Goal: Task Accomplishment & Management: Use online tool/utility

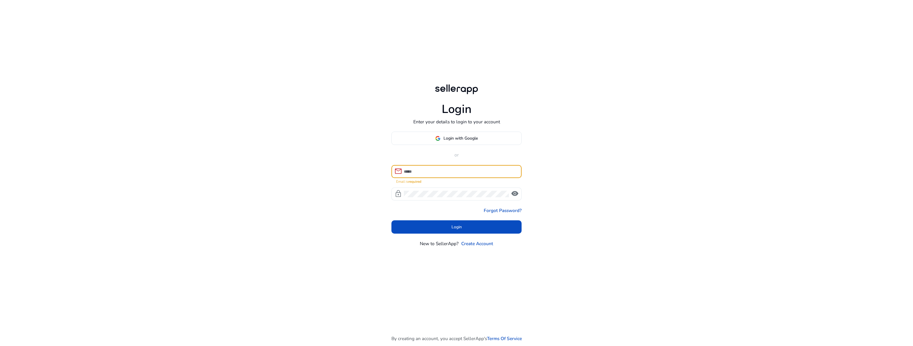
click at [438, 172] on input at bounding box center [460, 171] width 113 height 7
type input "**********"
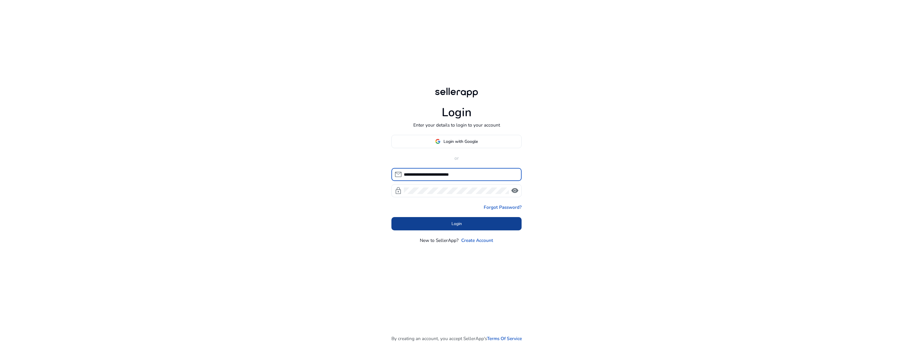
click at [465, 226] on span at bounding box center [456, 224] width 130 height 14
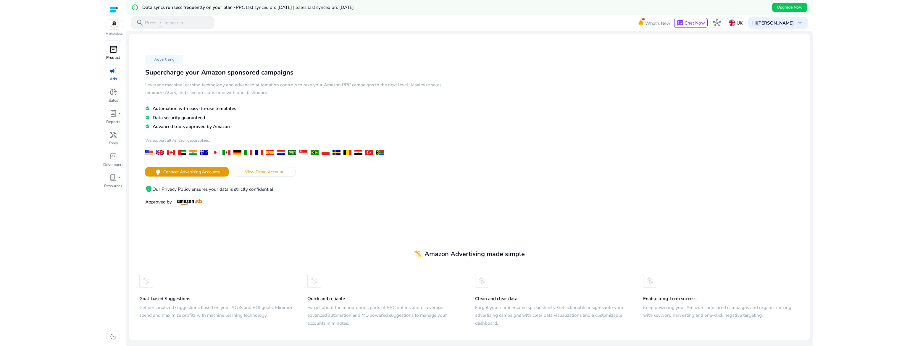
click at [116, 50] on span "inventory_2" at bounding box center [113, 50] width 8 height 8
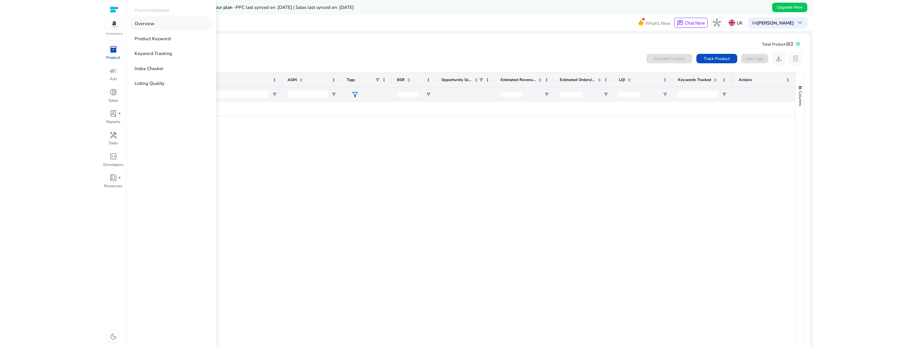
click at [144, 26] on p "Overview" at bounding box center [145, 23] width 20 height 7
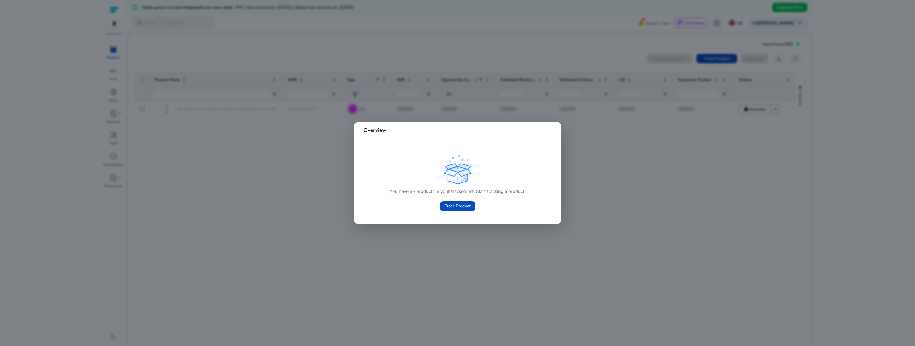
click at [287, 155] on div at bounding box center [457, 173] width 915 height 346
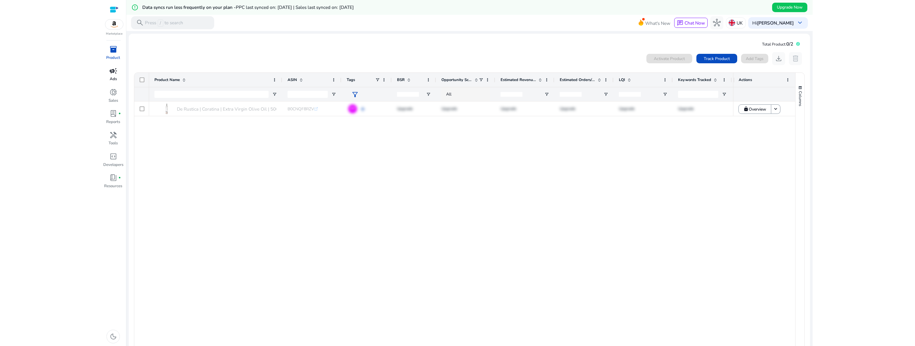
click at [113, 74] on span "campaign" at bounding box center [113, 71] width 8 height 8
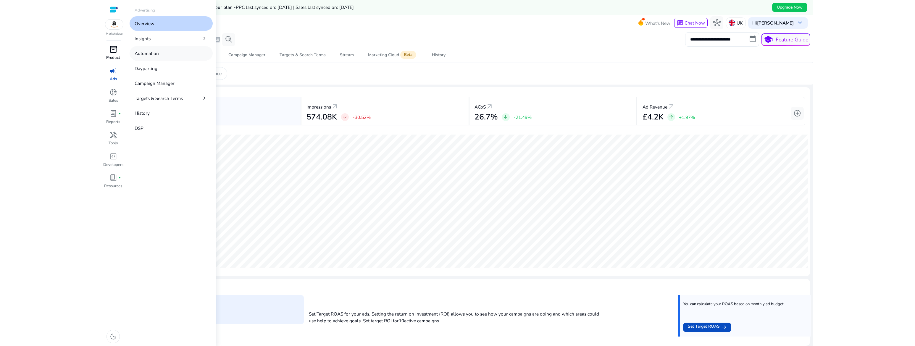
click at [164, 55] on link "Automation" at bounding box center [171, 53] width 83 height 14
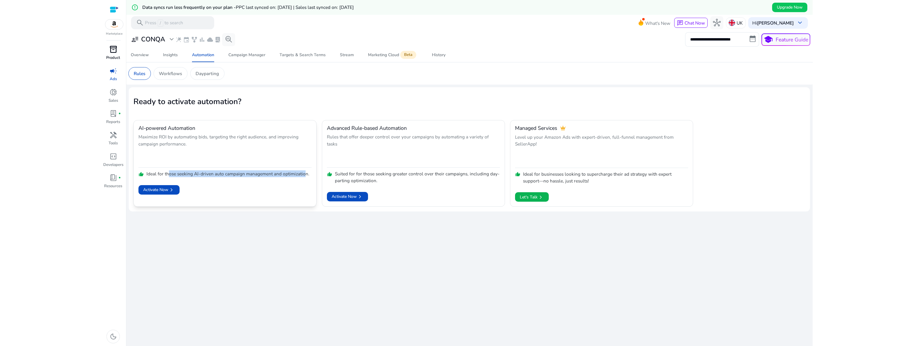
drag, startPoint x: 175, startPoint y: 174, endPoint x: 306, endPoint y: 171, distance: 130.2
click at [306, 171] on p "Ideal for those seeking AI-driven auto campaign management and optimization." at bounding box center [227, 173] width 163 height 7
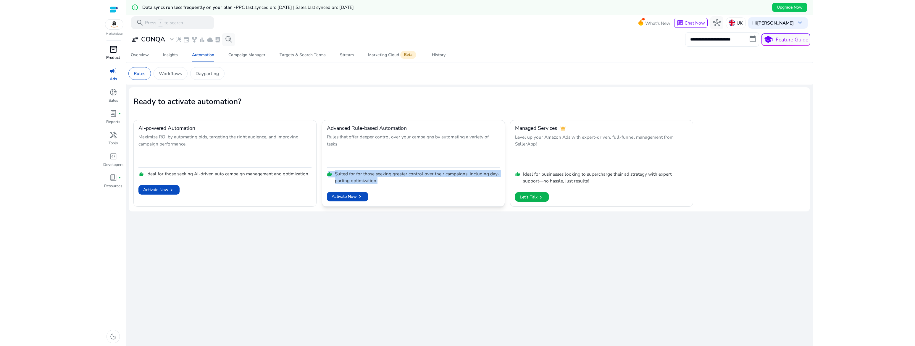
drag, startPoint x: 393, startPoint y: 183, endPoint x: 327, endPoint y: 175, distance: 67.0
click at [327, 175] on div "thumb_up Suited for for those seeking greater control over their campaigns, inc…" at bounding box center [413, 176] width 173 height 16
click at [172, 54] on div "Insights" at bounding box center [170, 55] width 15 height 4
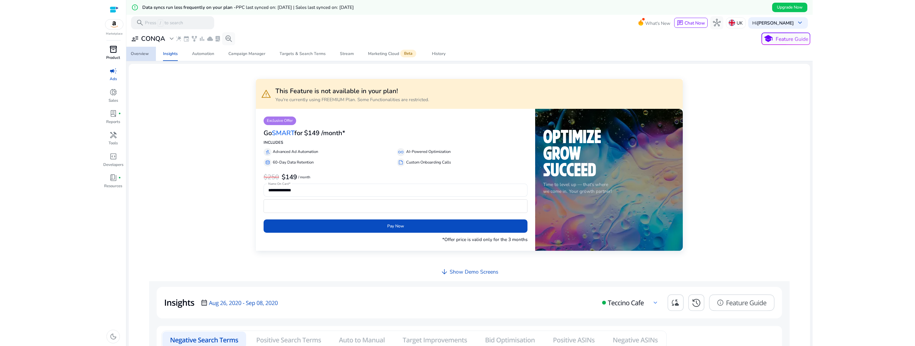
click at [137, 53] on div "Overview" at bounding box center [140, 54] width 18 height 4
